Goal: Task Accomplishment & Management: Complete application form

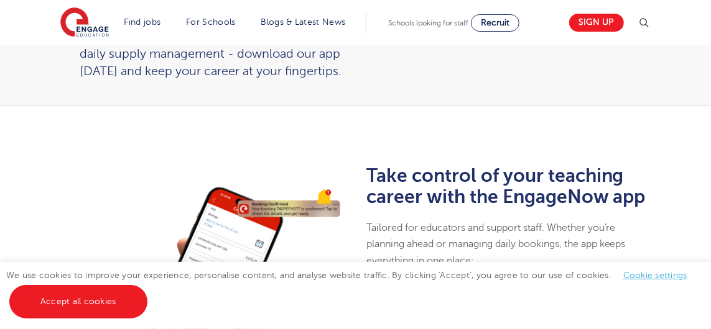
scroll to position [229, 0]
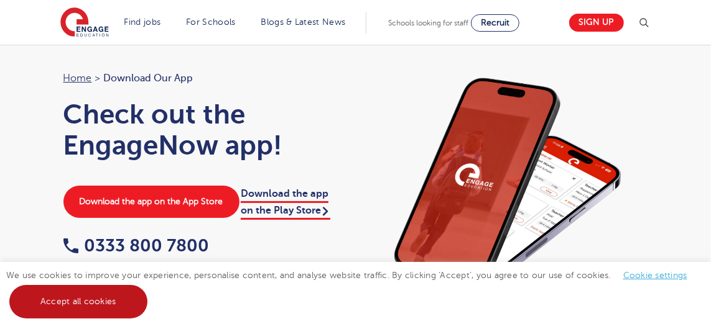
click at [70, 305] on link "Accept all cookies" at bounding box center [78, 302] width 138 height 34
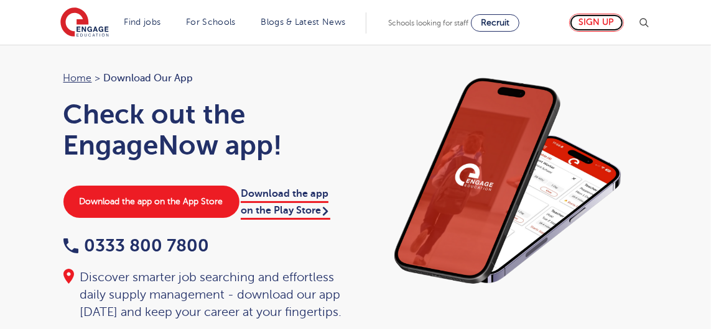
click at [624, 22] on link "Sign up" at bounding box center [596, 23] width 55 height 18
